Goal: Task Accomplishment & Management: Use online tool/utility

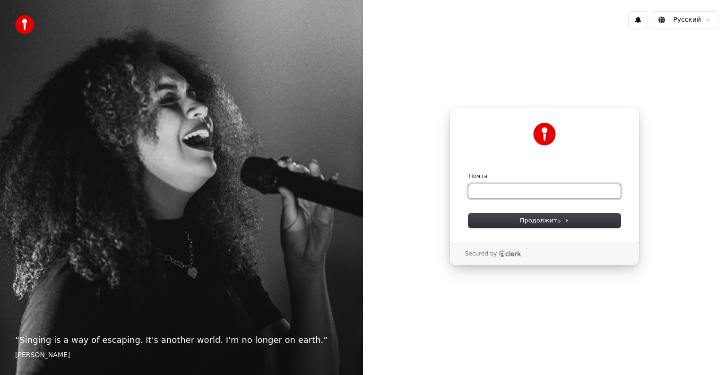
click at [500, 193] on input "Почта" at bounding box center [545, 191] width 152 height 14
type input "*"
click at [469, 172] on button "submit" at bounding box center [469, 172] width 0 height 0
type input "**********"
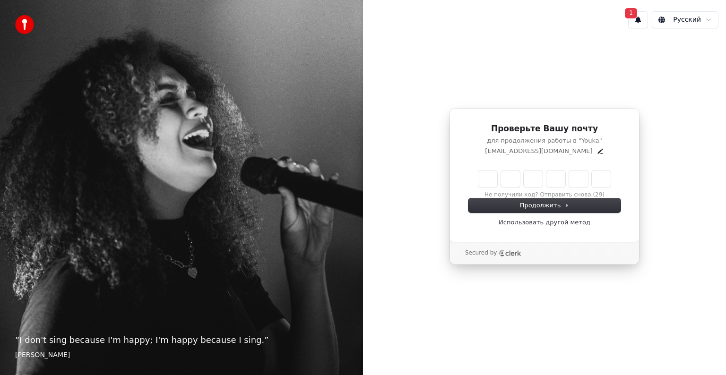
click at [483, 182] on input "Enter verification code" at bounding box center [544, 179] width 132 height 17
type input "******"
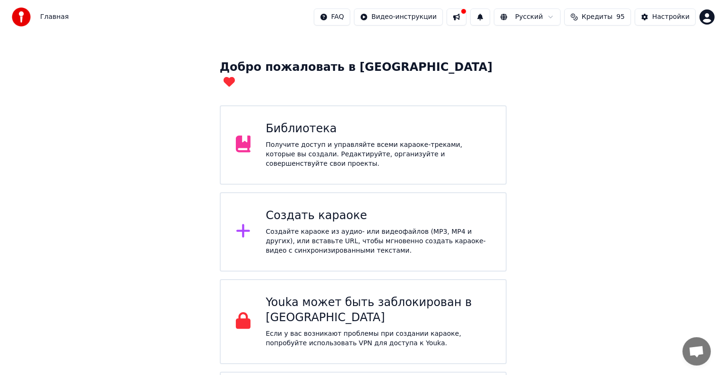
scroll to position [47, 0]
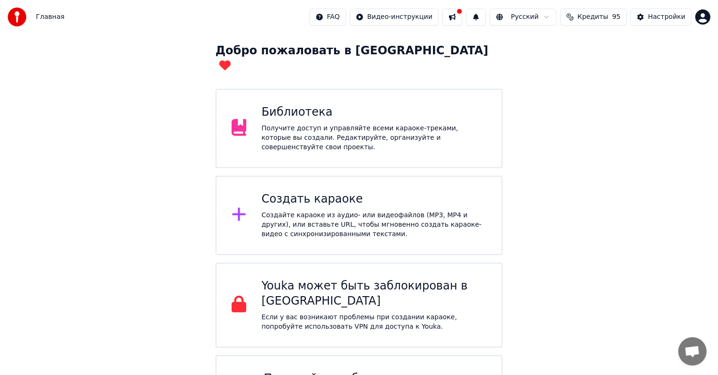
click at [349, 211] on div "Создайте караоке из аудио- или видеофайлов (MP3, MP4 и других), или вставьте UR…" at bounding box center [373, 225] width 225 height 28
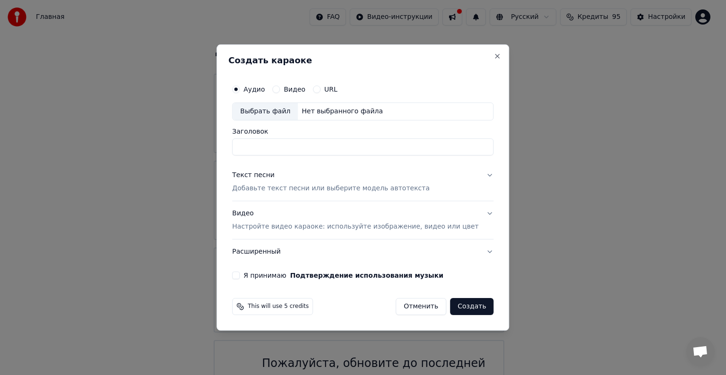
click at [295, 148] on input "Заголовок" at bounding box center [362, 147] width 261 height 17
click at [287, 177] on div "Текст песни Добавьте текст песни или выберите модель автотекста" at bounding box center [331, 182] width 198 height 23
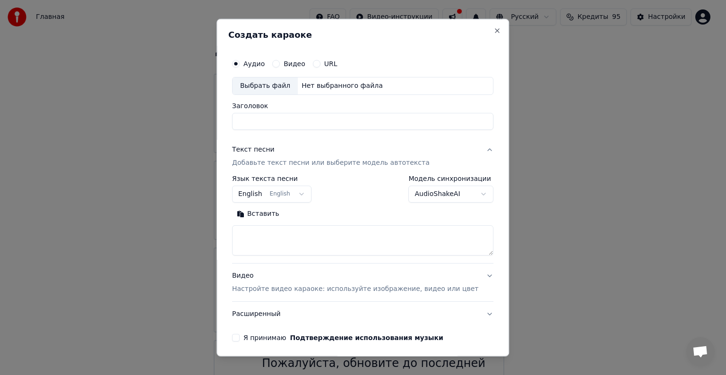
click at [293, 235] on textarea at bounding box center [362, 241] width 261 height 30
paste textarea "**********"
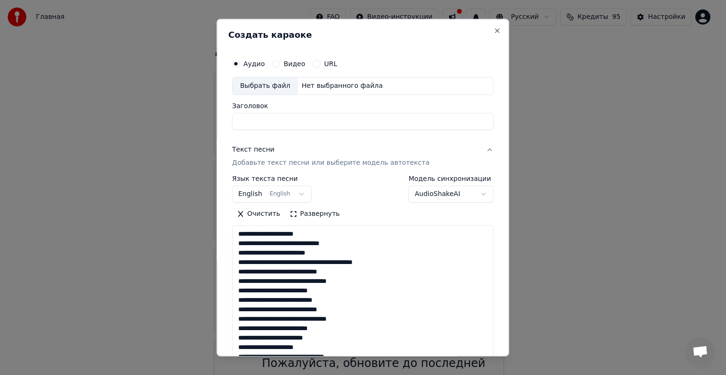
scroll to position [200, 0]
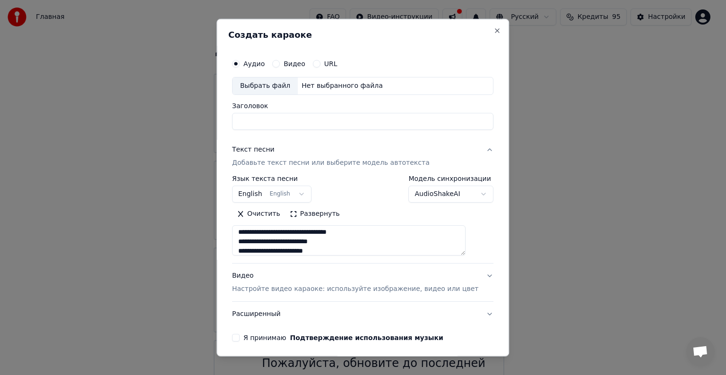
type textarea "**********"
click at [383, 269] on button "Видео Настройте видео караоке: используйте изображение, видео или цвет" at bounding box center [362, 283] width 261 height 38
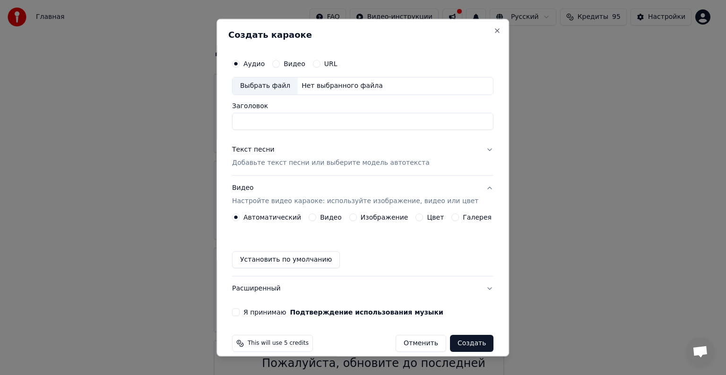
click at [284, 173] on button "Текст песни Добавьте текст песни или выберите модель автотекста" at bounding box center [362, 157] width 261 height 38
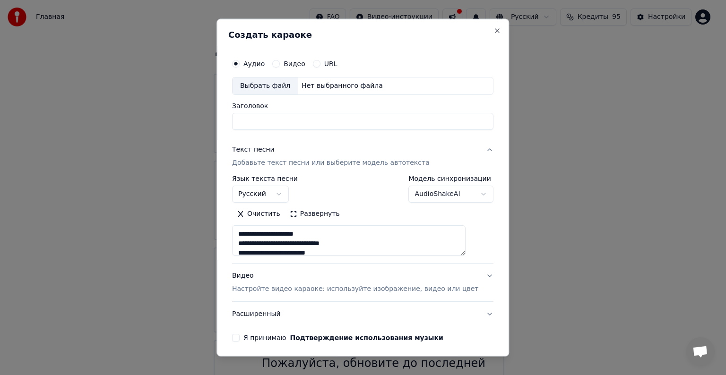
click at [294, 123] on input "Заголовок" at bounding box center [362, 121] width 261 height 17
type input "*"
type input "**********"
click at [280, 86] on div "Выбрать файл" at bounding box center [265, 86] width 65 height 17
click at [289, 86] on div "Выбрать файл" at bounding box center [265, 86] width 65 height 17
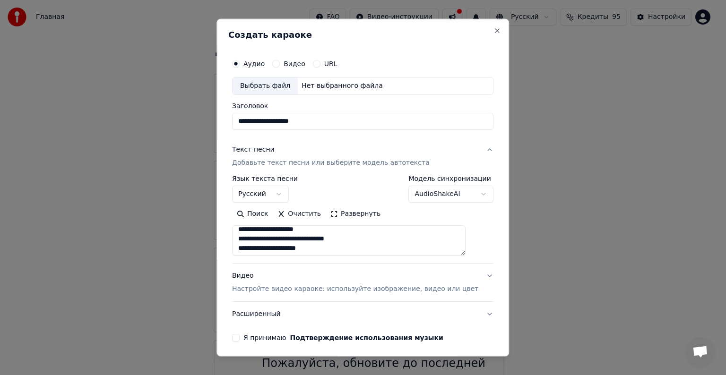
scroll to position [189, 0]
click at [303, 63] on label "Видео" at bounding box center [295, 64] width 22 height 7
click at [280, 63] on button "Видео" at bounding box center [276, 64] width 8 height 8
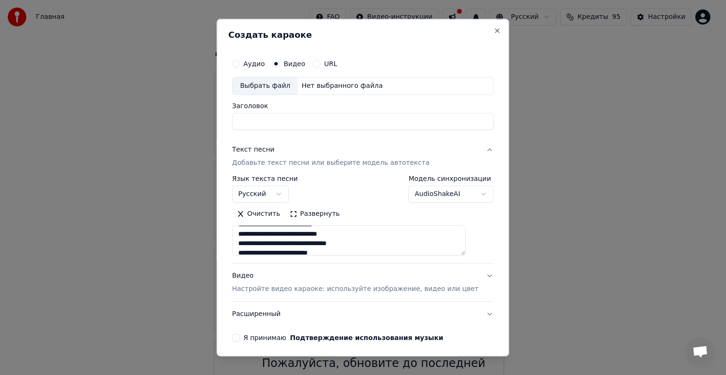
click at [257, 64] on label "Аудио" at bounding box center [254, 64] width 21 height 7
click at [240, 64] on button "Аудио" at bounding box center [236, 64] width 8 height 8
click at [297, 66] on label "Видео" at bounding box center [295, 64] width 22 height 7
click at [280, 66] on button "Видео" at bounding box center [276, 64] width 8 height 8
click at [263, 66] on label "Аудио" at bounding box center [254, 64] width 21 height 7
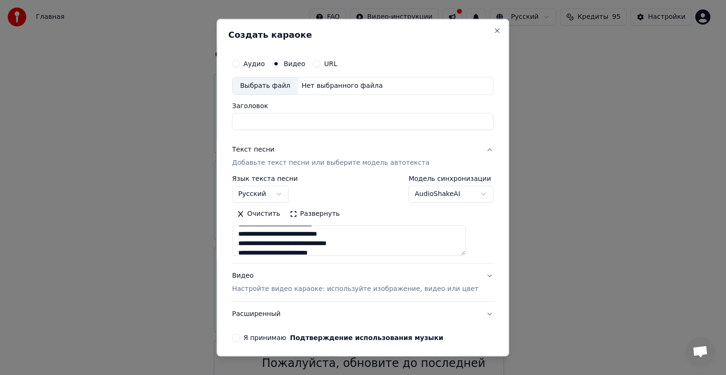
click at [240, 66] on button "Аудио" at bounding box center [236, 64] width 8 height 8
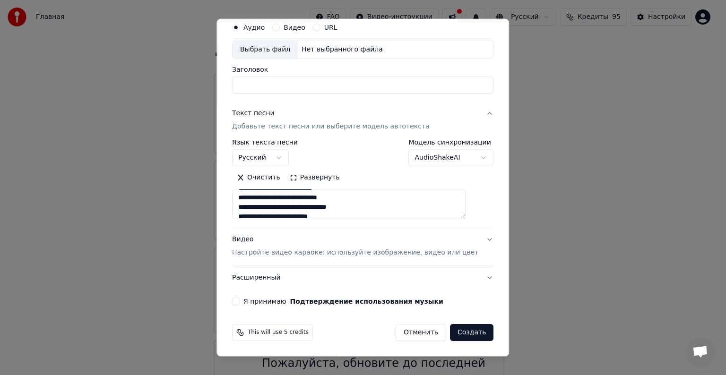
click at [330, 250] on p "Настройте видео караоке: используйте изображение, видео или цвет" at bounding box center [355, 252] width 246 height 9
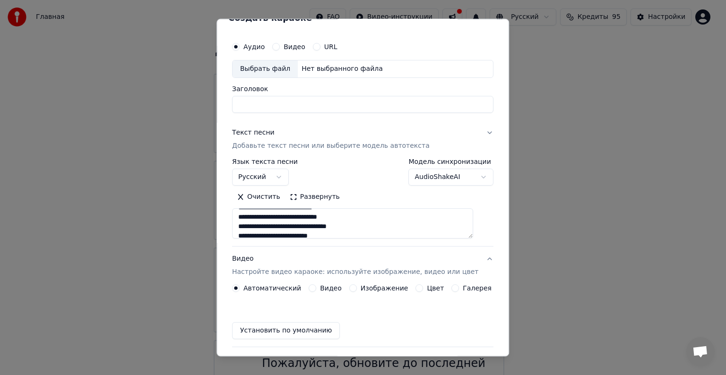
scroll to position [11, 0]
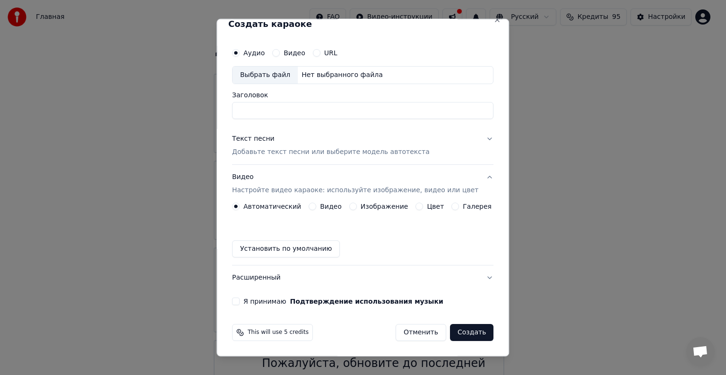
click at [321, 210] on label "Видео" at bounding box center [331, 206] width 22 height 7
click at [316, 210] on button "Видео" at bounding box center [313, 207] width 8 height 8
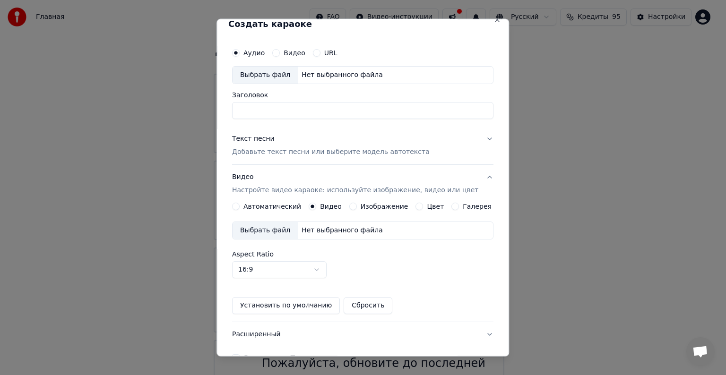
type button "video"
click at [285, 232] on div "Выбрать файл" at bounding box center [265, 230] width 65 height 17
click at [276, 231] on div "Выбрать файл" at bounding box center [265, 230] width 65 height 17
click at [310, 268] on body "Главная FAQ Видео-инструкции Русский Кредиты 95 Настройки Добро пожаловать в Yo…" at bounding box center [359, 199] width 718 height 492
click at [309, 270] on body "Главная FAQ Видео-инструкции Русский Кредиты 95 Настройки Добро пожаловать в Yo…" at bounding box center [359, 199] width 718 height 492
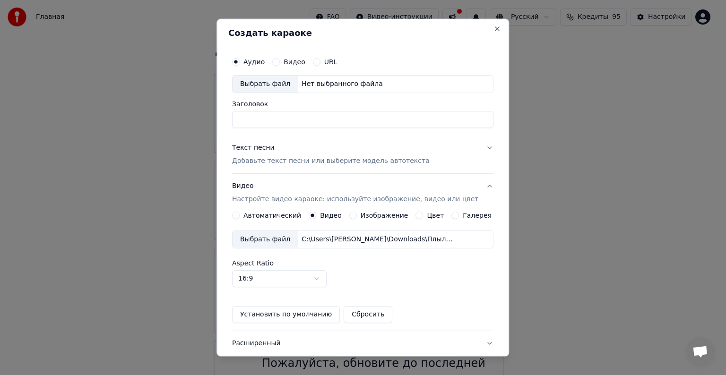
scroll to position [0, 0]
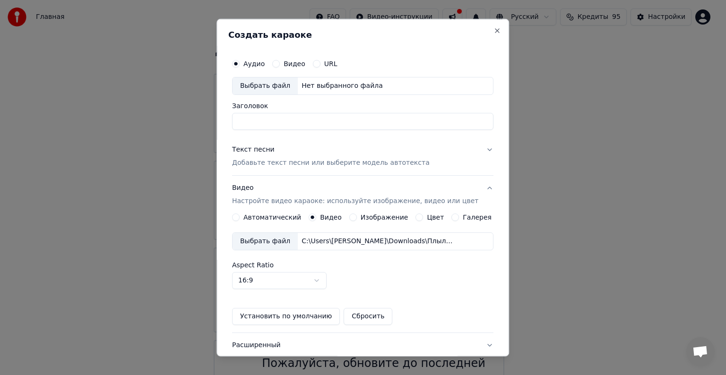
click at [287, 90] on div "Выбрать файл" at bounding box center [265, 86] width 65 height 17
type input "**********"
drag, startPoint x: 304, startPoint y: 158, endPoint x: 305, endPoint y: 163, distance: 4.8
click at [304, 160] on p "Добавьте текст песни или выберите модель автотекста" at bounding box center [331, 162] width 198 height 9
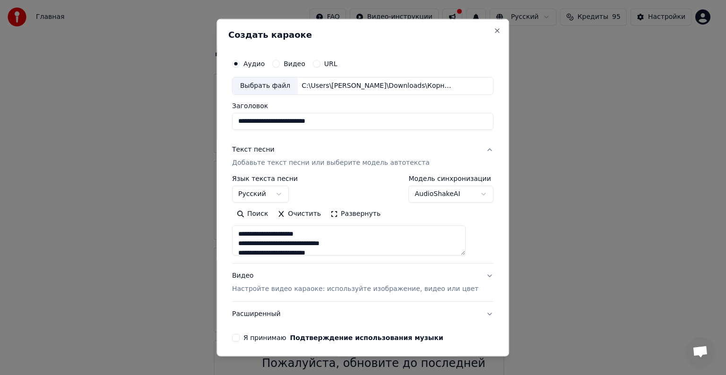
drag, startPoint x: 435, startPoint y: 254, endPoint x: 427, endPoint y: 310, distance: 56.4
click at [427, 310] on div "**********" at bounding box center [362, 232] width 261 height 189
click at [364, 250] on textarea "**********" at bounding box center [349, 241] width 234 height 30
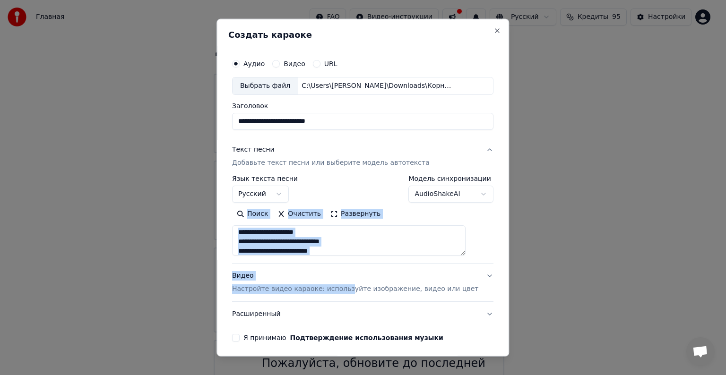
drag, startPoint x: 351, startPoint y: 255, endPoint x: 351, endPoint y: 273, distance: 18.0
click at [351, 273] on div "**********" at bounding box center [362, 232] width 261 height 189
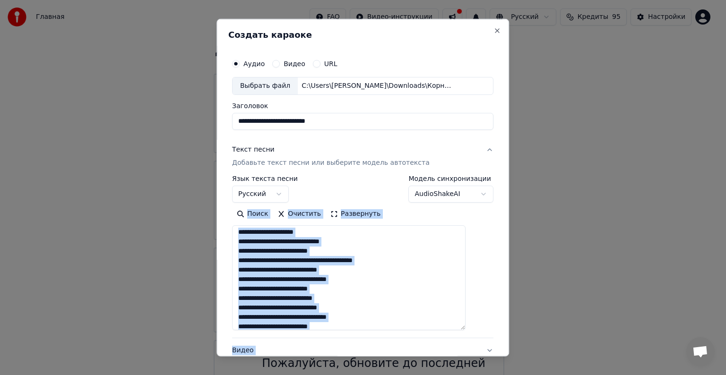
drag, startPoint x: 473, startPoint y: 252, endPoint x: 455, endPoint y: 322, distance: 72.2
click at [466, 331] on textarea "**********" at bounding box center [349, 278] width 234 height 105
click at [395, 277] on textarea "**********" at bounding box center [349, 280] width 234 height 108
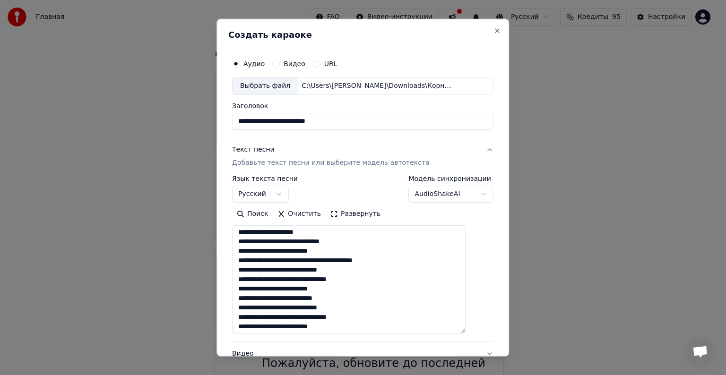
drag, startPoint x: 342, startPoint y: 252, endPoint x: 320, endPoint y: 255, distance: 22.9
click at [320, 255] on textarea "**********" at bounding box center [349, 280] width 234 height 108
click at [362, 261] on textarea "**********" at bounding box center [349, 280] width 234 height 108
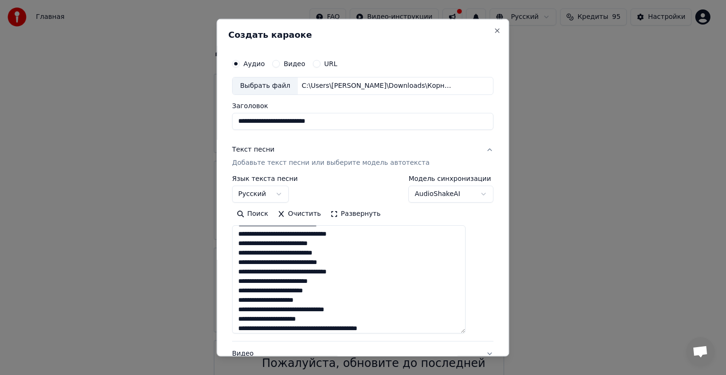
scroll to position [0, 0]
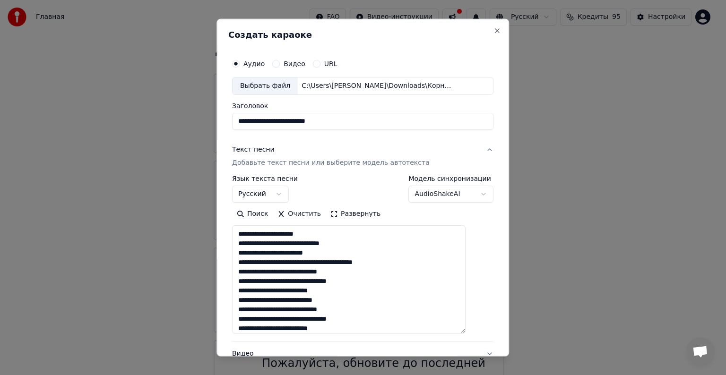
click at [312, 291] on textarea "**********" at bounding box center [349, 280] width 234 height 108
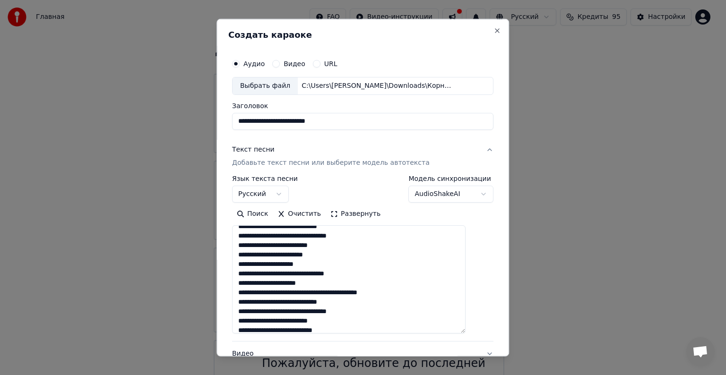
scroll to position [95, 0]
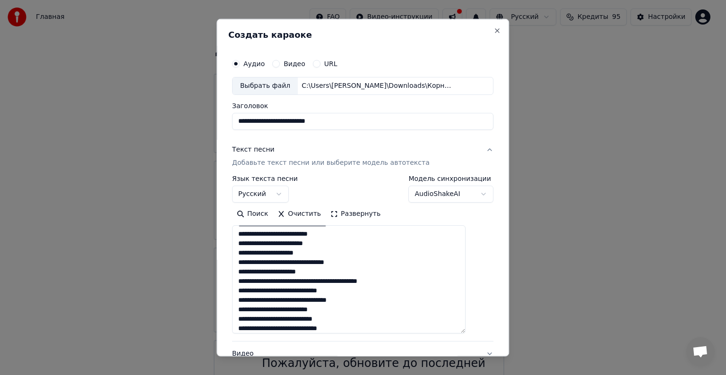
click at [344, 264] on textarea "**********" at bounding box center [349, 280] width 234 height 108
click at [364, 264] on textarea "**********" at bounding box center [349, 280] width 234 height 108
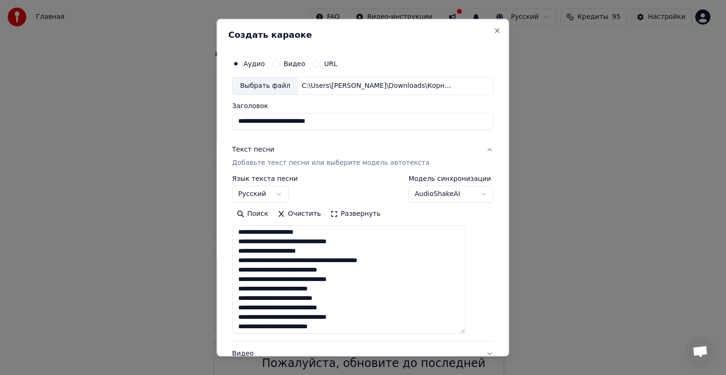
scroll to position [127, 0]
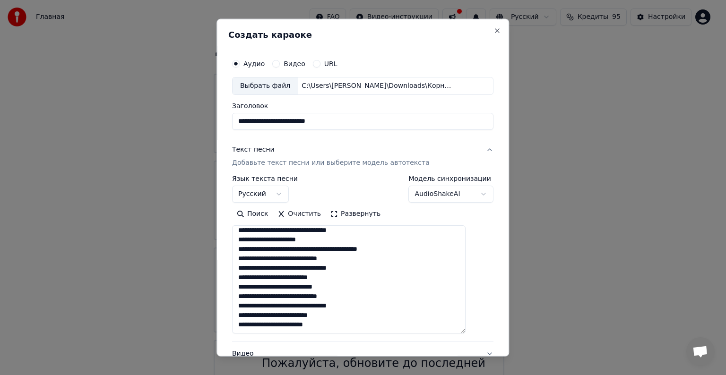
click at [305, 250] on textarea "**********" at bounding box center [349, 280] width 234 height 108
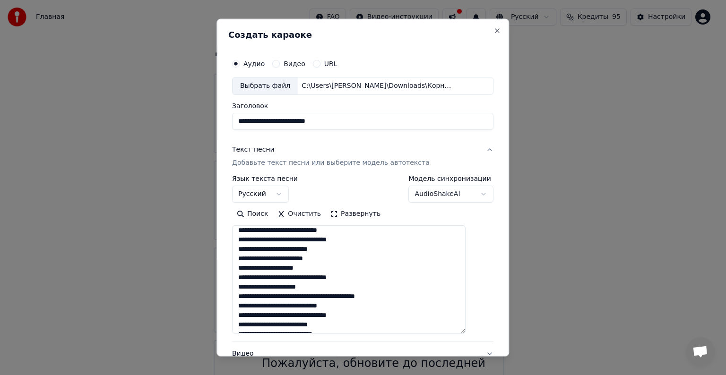
scroll to position [114, 0]
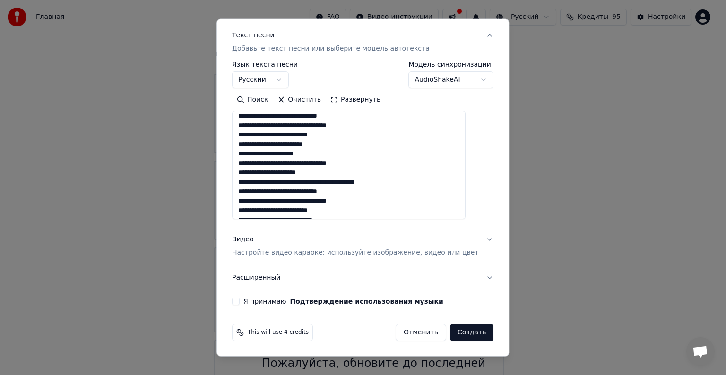
type textarea "**********"
click at [314, 248] on p "Настройте видео караоке: используйте изображение, видео или цвет" at bounding box center [355, 252] width 246 height 9
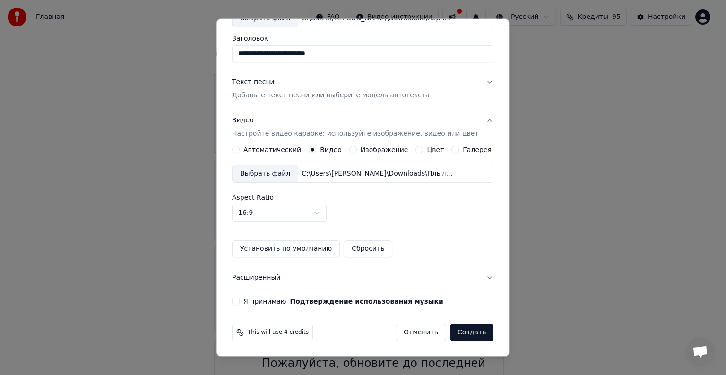
scroll to position [68, 0]
click at [272, 301] on label "Я принимаю Подтверждение использования музыки" at bounding box center [344, 301] width 200 height 7
click at [240, 301] on button "Я принимаю Подтверждение использования музыки" at bounding box center [236, 302] width 8 height 8
click at [461, 338] on button "Создать" at bounding box center [471, 332] width 43 height 17
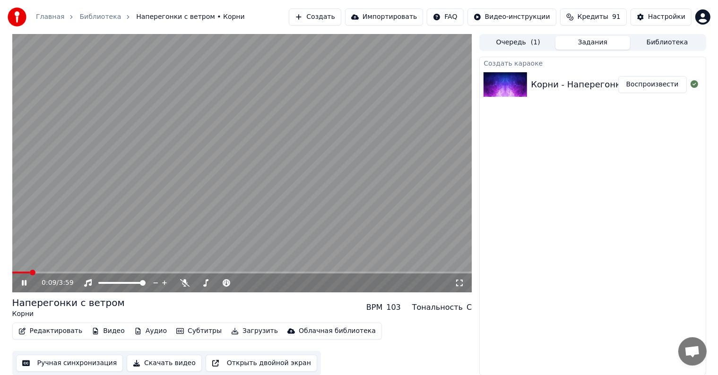
click at [30, 270] on span at bounding box center [33, 273] width 6 height 6
click at [129, 282] on span at bounding box center [128, 283] width 6 height 6
click at [43, 272] on span at bounding box center [242, 273] width 460 height 2
click at [225, 270] on video at bounding box center [242, 163] width 460 height 259
click at [227, 272] on span at bounding box center [227, 273] width 6 height 6
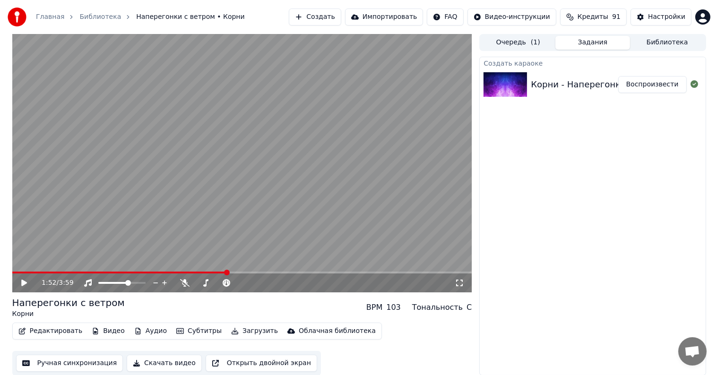
click at [22, 280] on icon at bounding box center [24, 283] width 6 height 7
click at [296, 272] on span at bounding box center [242, 273] width 460 height 2
click at [310, 272] on span at bounding box center [242, 273] width 460 height 2
click at [301, 272] on span at bounding box center [157, 273] width 290 height 2
click at [28, 280] on icon at bounding box center [31, 283] width 22 height 8
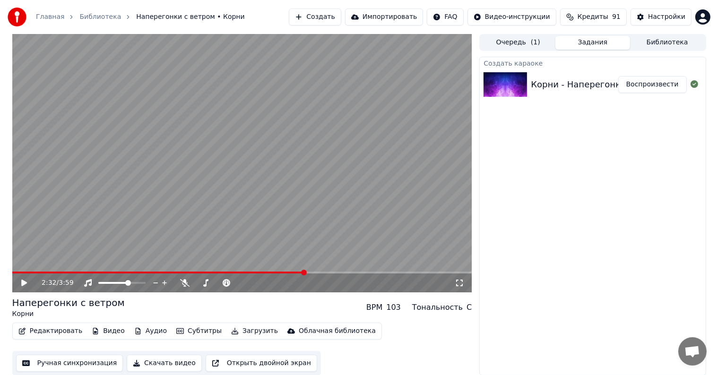
click at [57, 328] on button "Редактировать" at bounding box center [51, 331] width 72 height 13
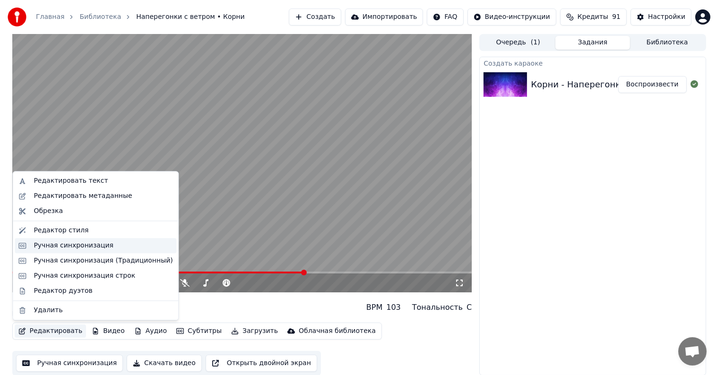
click at [85, 244] on div "Ручная синхронизация" at bounding box center [74, 245] width 80 height 9
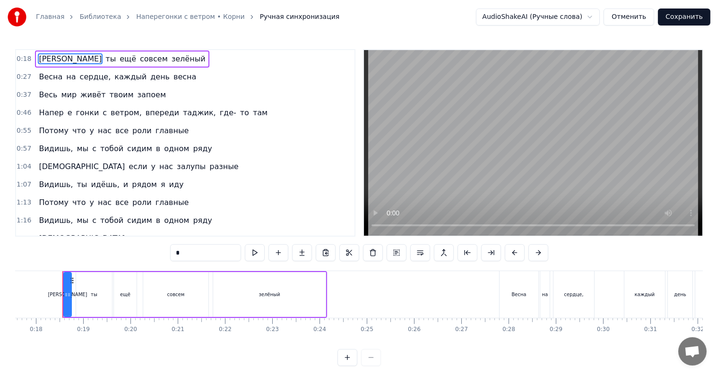
click at [173, 79] on span "весна" at bounding box center [185, 76] width 25 height 11
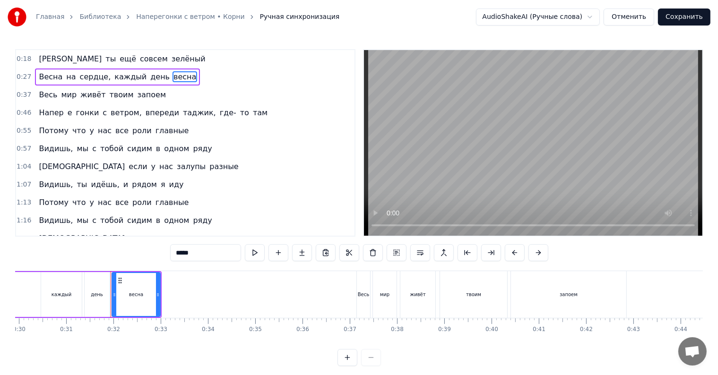
scroll to position [0, 1462]
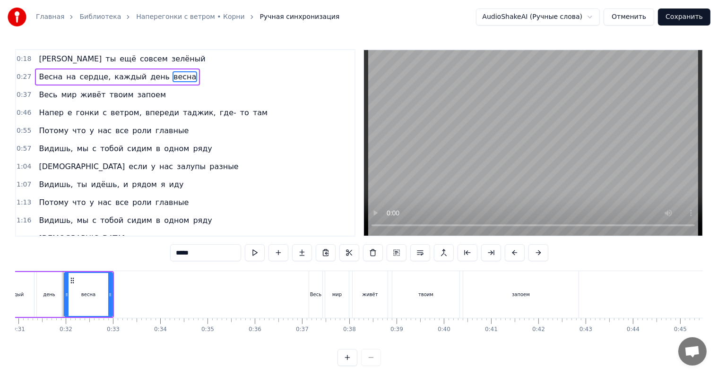
click at [173, 78] on span "весна" at bounding box center [185, 76] width 25 height 11
drag, startPoint x: 170, startPoint y: 254, endPoint x: 138, endPoint y: 248, distance: 32.8
click at [138, 248] on div "0:18 И ты ещё совсем зелёный 0:27 Весна на сердце, каждый день весна 0:37 Весь …" at bounding box center [359, 207] width 688 height 317
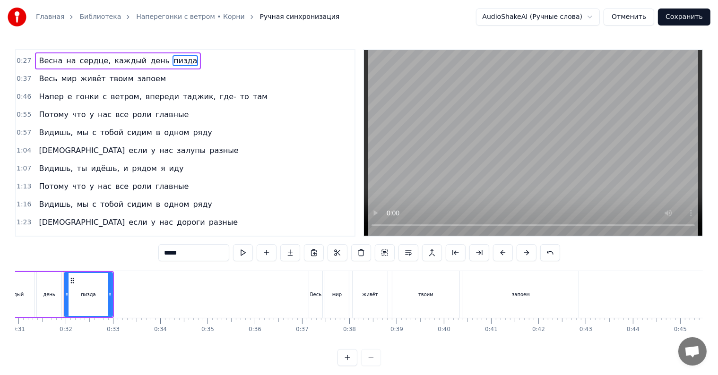
scroll to position [0, 0]
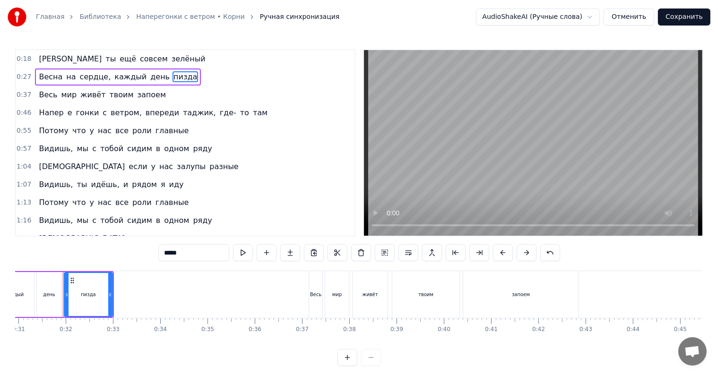
click at [67, 110] on span "e" at bounding box center [70, 112] width 7 height 11
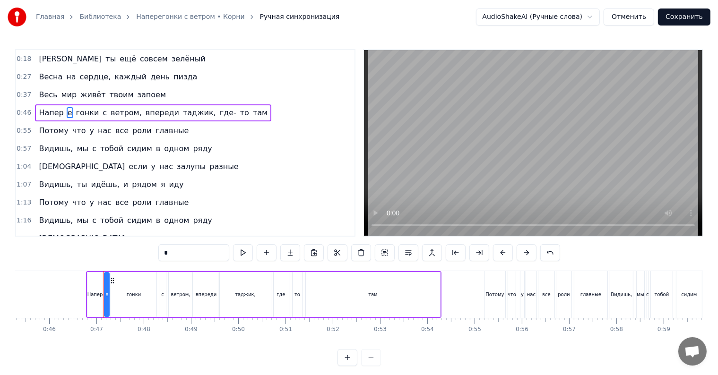
scroll to position [0, 2181]
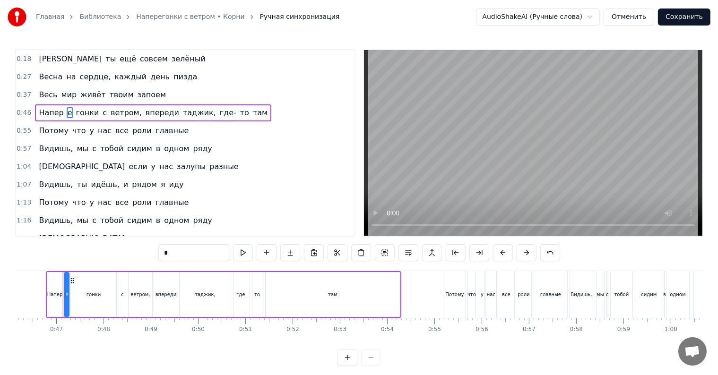
click at [49, 117] on span "Напер" at bounding box center [51, 112] width 26 height 11
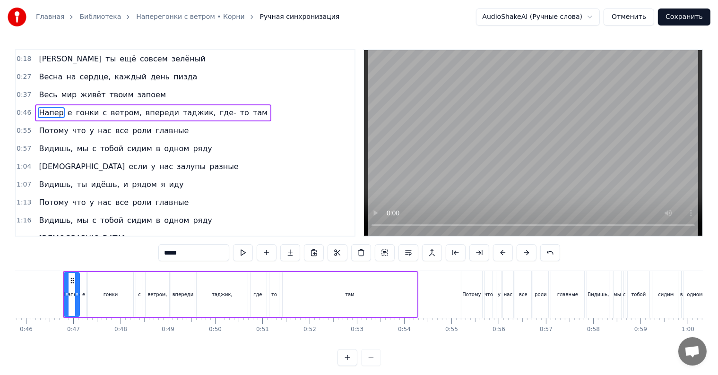
click at [165, 255] on input "*****" at bounding box center [193, 252] width 71 height 17
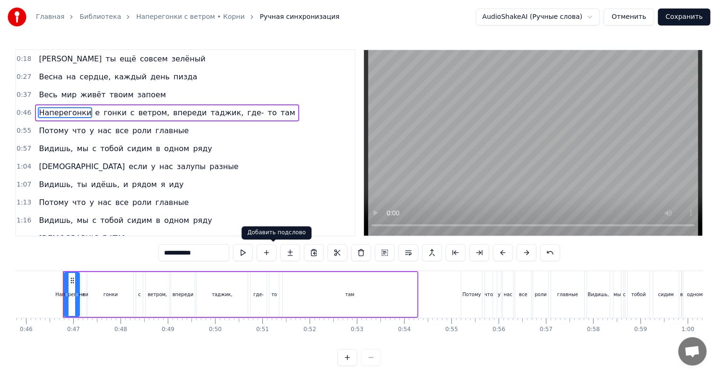
type input "**********"
click at [269, 217] on div "1:16 Видишь, мы с тобой сидим в одном ряду" at bounding box center [185, 221] width 339 height 18
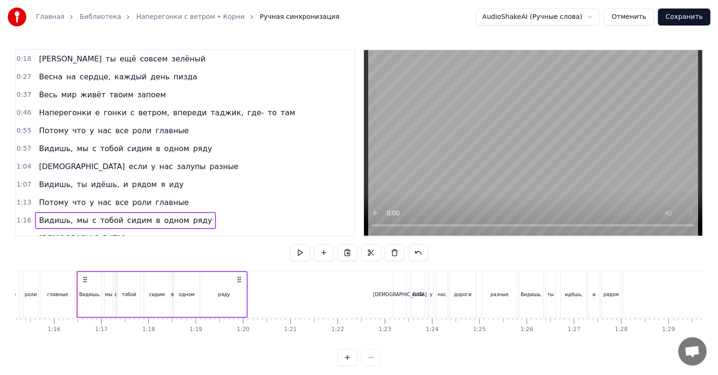
scroll to position [0, 3569]
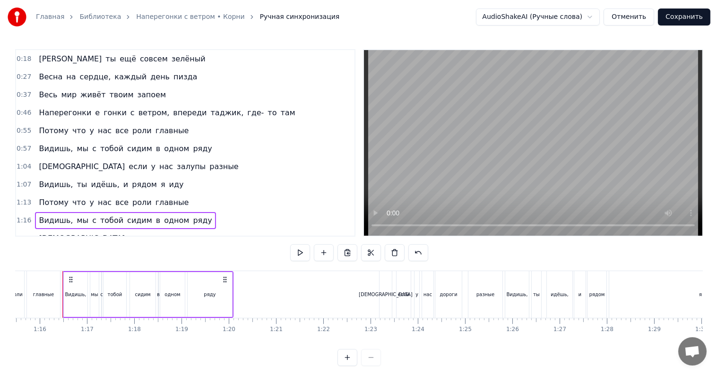
click at [67, 117] on span "Наперегонки" at bounding box center [65, 112] width 54 height 11
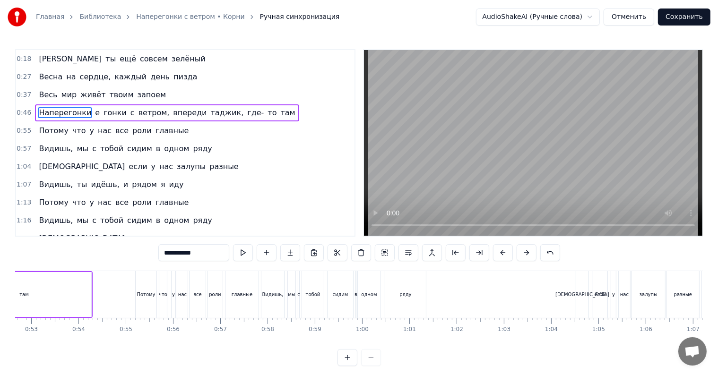
scroll to position [0, 2164]
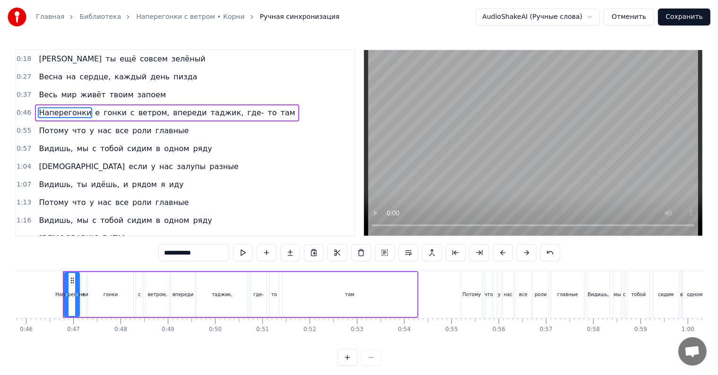
click at [94, 113] on span "e" at bounding box center [97, 112] width 7 height 11
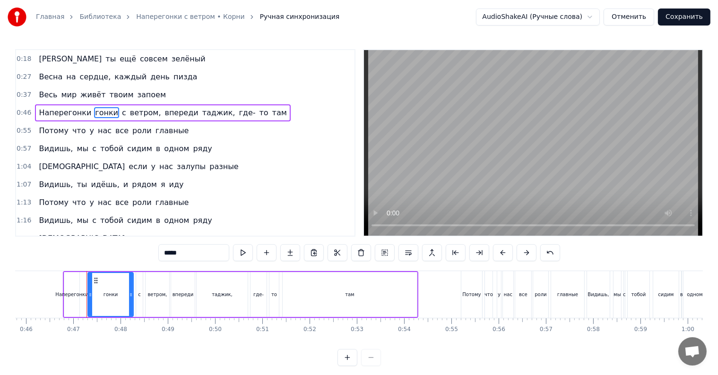
click at [99, 112] on span "гонки" at bounding box center [106, 112] width 25 height 11
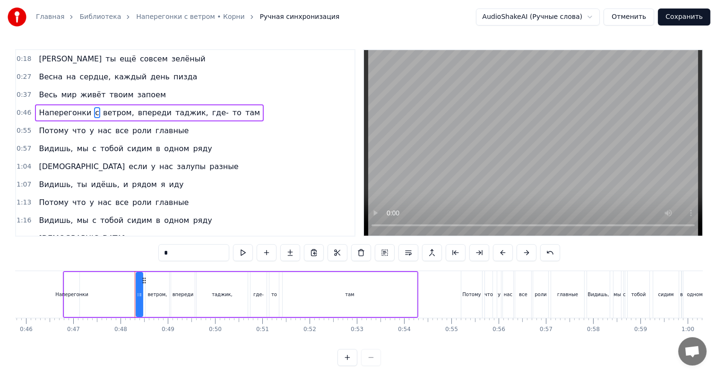
click at [76, 292] on div "Наперегонки" at bounding box center [71, 294] width 33 height 7
type input "**********"
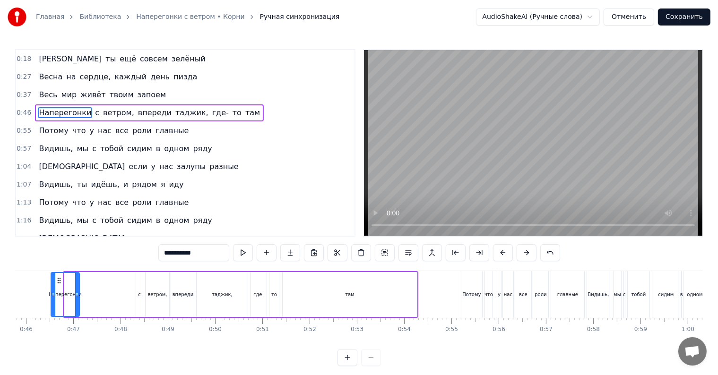
drag, startPoint x: 64, startPoint y: 296, endPoint x: 51, endPoint y: 296, distance: 13.2
click at [52, 296] on icon at bounding box center [54, 295] width 4 height 8
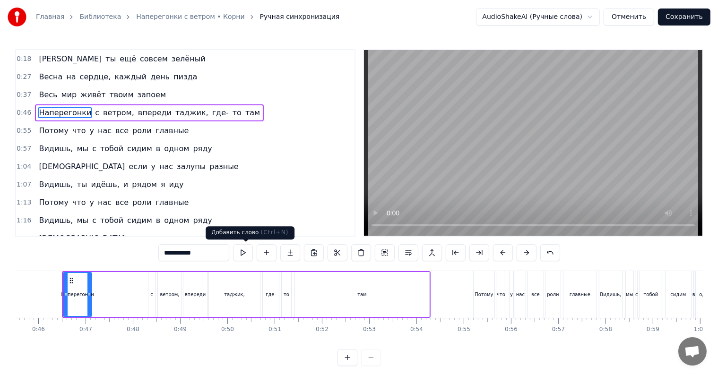
click at [233, 253] on button at bounding box center [243, 252] width 20 height 17
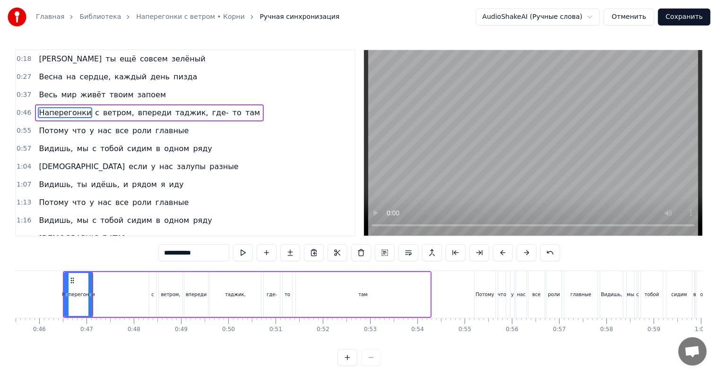
click at [233, 253] on button at bounding box center [243, 252] width 20 height 17
drag, startPoint x: 91, startPoint y: 296, endPoint x: 144, endPoint y: 301, distance: 52.7
click at [144, 301] on div at bounding box center [143, 294] width 4 height 43
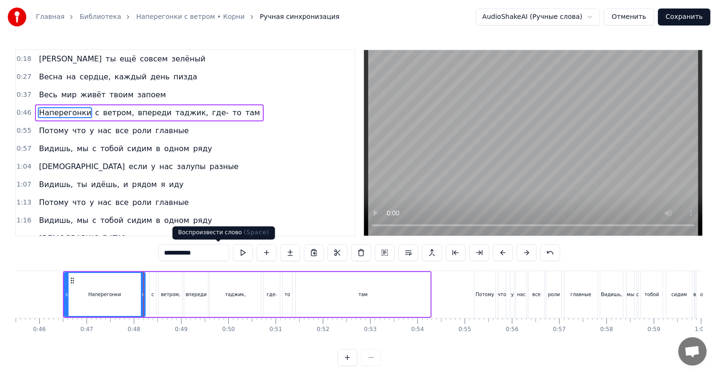
click at [233, 254] on button at bounding box center [243, 252] width 20 height 17
click at [233, 253] on button at bounding box center [243, 252] width 20 height 17
click at [688, 18] on button "Сохранить" at bounding box center [684, 17] width 52 height 17
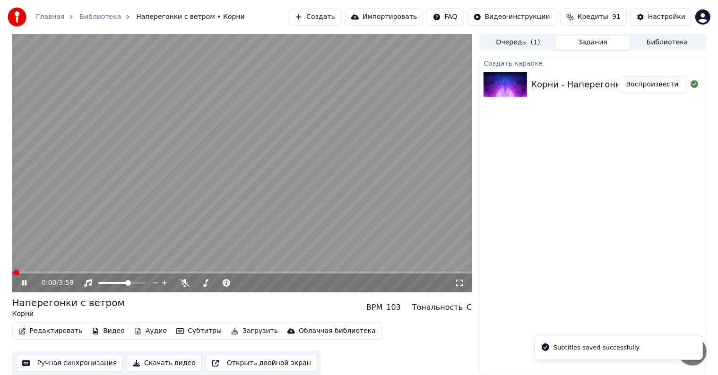
click at [25, 282] on icon at bounding box center [24, 283] width 5 height 6
click at [233, 333] on button "Загрузить" at bounding box center [254, 330] width 54 height 13
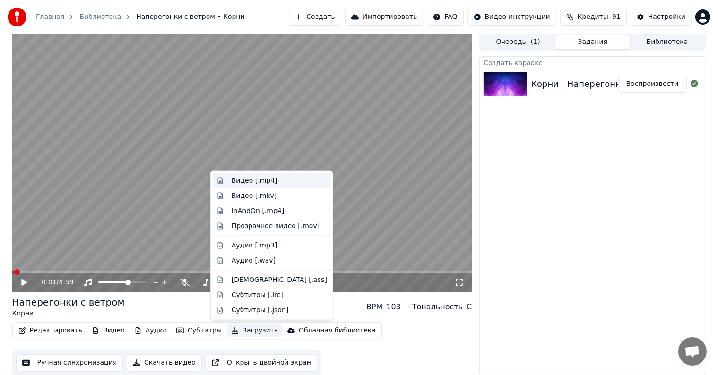
click at [288, 174] on div "Видео [.mp4]" at bounding box center [272, 181] width 118 height 15
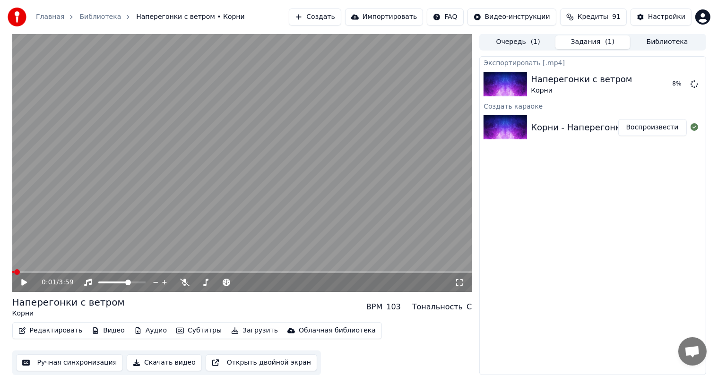
click at [667, 263] on div "Экспортировать [.mp4] Наперегонки с ветром Корни 8 % Создать караоке Корни - На…" at bounding box center [592, 215] width 226 height 319
click at [671, 82] on button "Показать" at bounding box center [662, 84] width 49 height 17
